Goal: Task Accomplishment & Management: Use online tool/utility

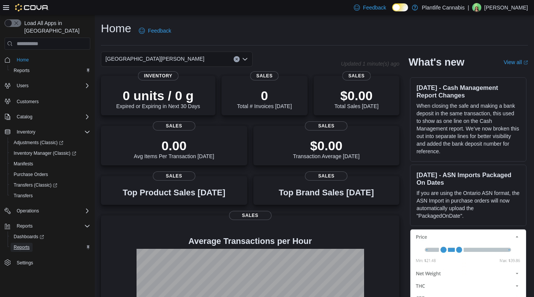
click at [30, 244] on span "Reports" at bounding box center [22, 247] width 16 height 6
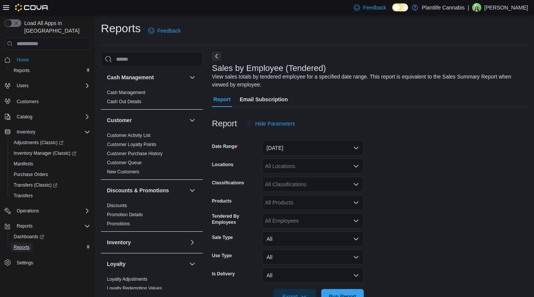
scroll to position [22, 0]
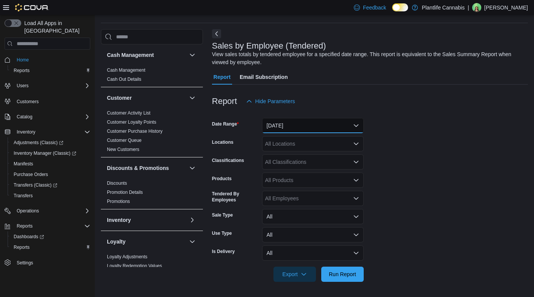
click at [291, 120] on button "Yesterday" at bounding box center [313, 125] width 102 height 15
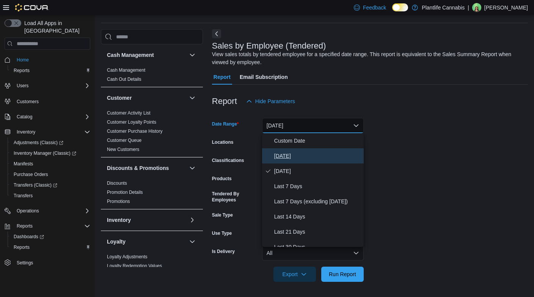
click at [285, 155] on span "Today" at bounding box center [317, 155] width 86 height 9
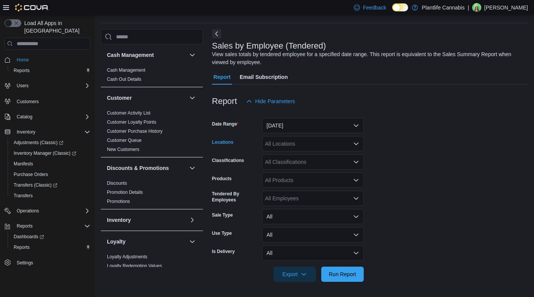
click at [290, 149] on div "All Locations" at bounding box center [313, 143] width 102 height 15
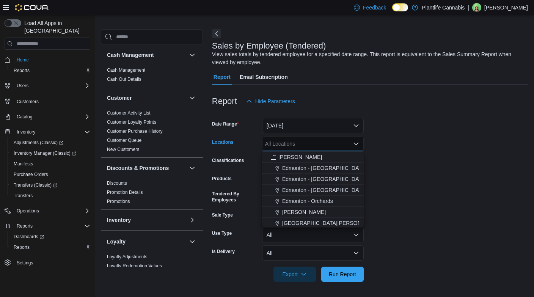
scroll to position [25, 0]
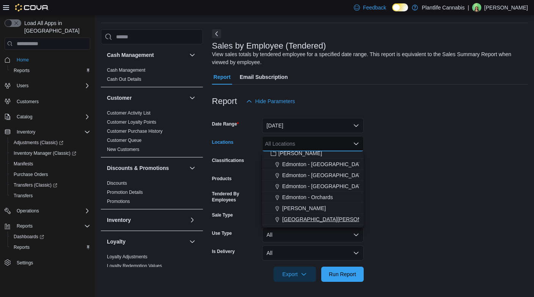
click at [316, 221] on span "St. Albert - Erin Ridge" at bounding box center [331, 219] width 99 height 8
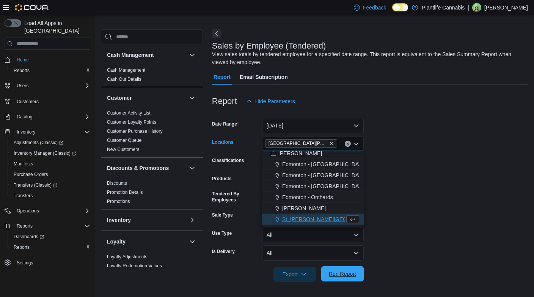
click at [351, 273] on span "Run Report" at bounding box center [342, 274] width 27 height 8
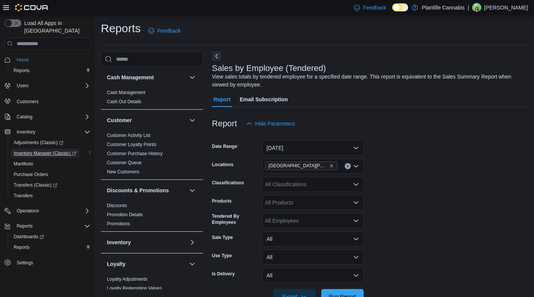
click at [61, 149] on span "Inventory Manager (Classic)" at bounding box center [45, 153] width 63 height 9
